Goal: Obtain resource: Download file/media

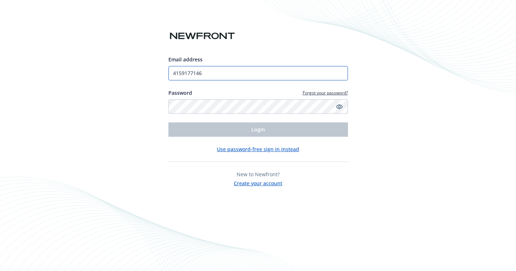
click at [213, 71] on input "4159177146" at bounding box center [257, 73] width 179 height 14
click at [159, 88] on div "Email address 4159177146 Password Forgot your password? Login Use password-free…" at bounding box center [258, 135] width 516 height 271
click at [267, 138] on div "Email address 4159177146 Password Forgot your password? Login Use password-free…" at bounding box center [257, 121] width 179 height 131
drag, startPoint x: 226, startPoint y: 74, endPoint x: 158, endPoint y: 73, distance: 68.2
click at [158, 73] on div "Email address 4159177146 Password Forgot your password? Login Use password-free…" at bounding box center [258, 135] width 516 height 271
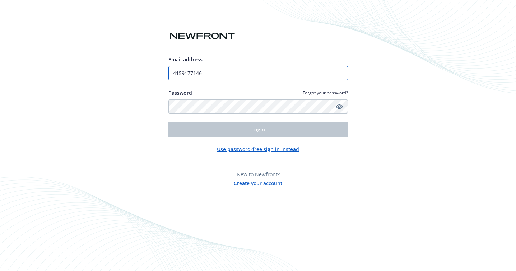
paste input "[EMAIL_ADDRESS][DOMAIN_NAME]"
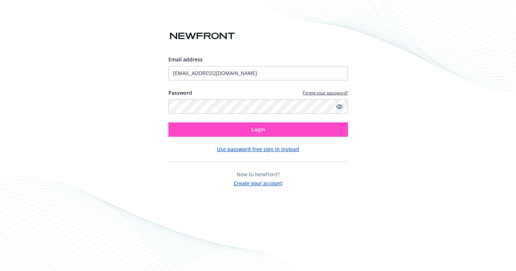
type input "[EMAIL_ADDRESS][DOMAIN_NAME]"
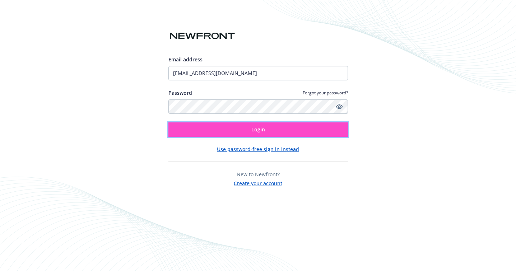
click at [248, 128] on button "Login" at bounding box center [257, 129] width 179 height 14
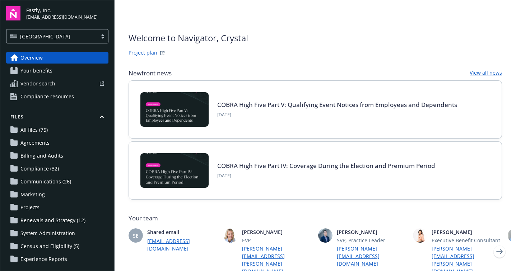
scroll to position [46, 0]
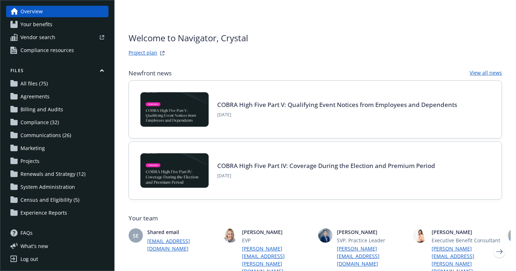
click at [51, 132] on span "Communications (26)" at bounding box center [45, 135] width 51 height 11
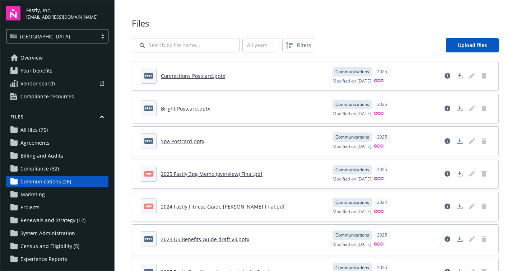
click at [186, 75] on link "Connections Postcard.pptx" at bounding box center [193, 76] width 64 height 7
click at [186, 108] on link "Bright Postcard.pptx" at bounding box center [185, 108] width 49 height 7
click at [184, 144] on div "Spa Postcard.pptx" at bounding box center [182, 141] width 43 height 8
click at [182, 140] on link "Spa Postcard.pptx" at bounding box center [182, 141] width 43 height 7
